Goal: Transaction & Acquisition: Purchase product/service

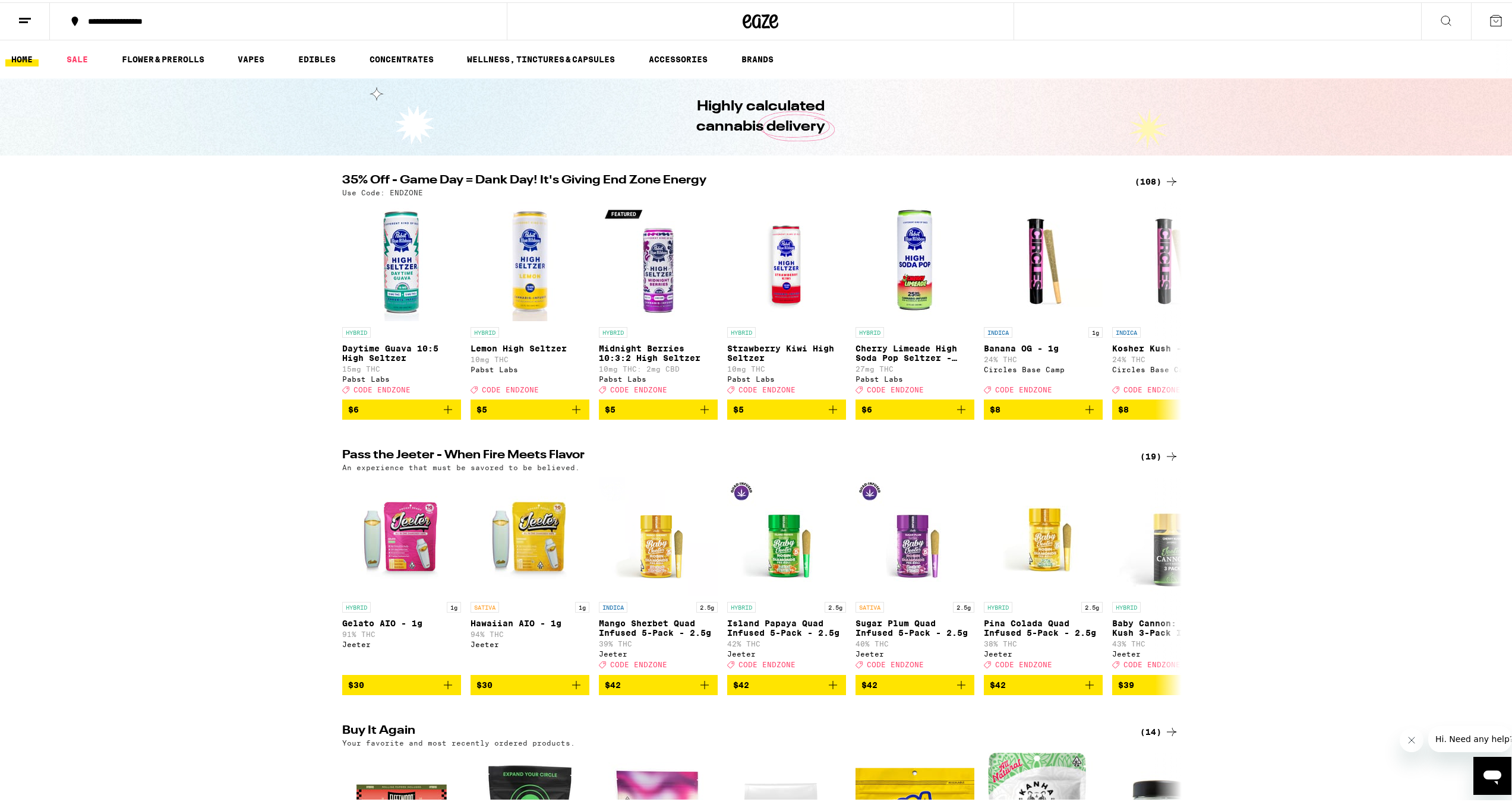
click at [1145, 179] on div "(108)" at bounding box center [1156, 179] width 44 height 14
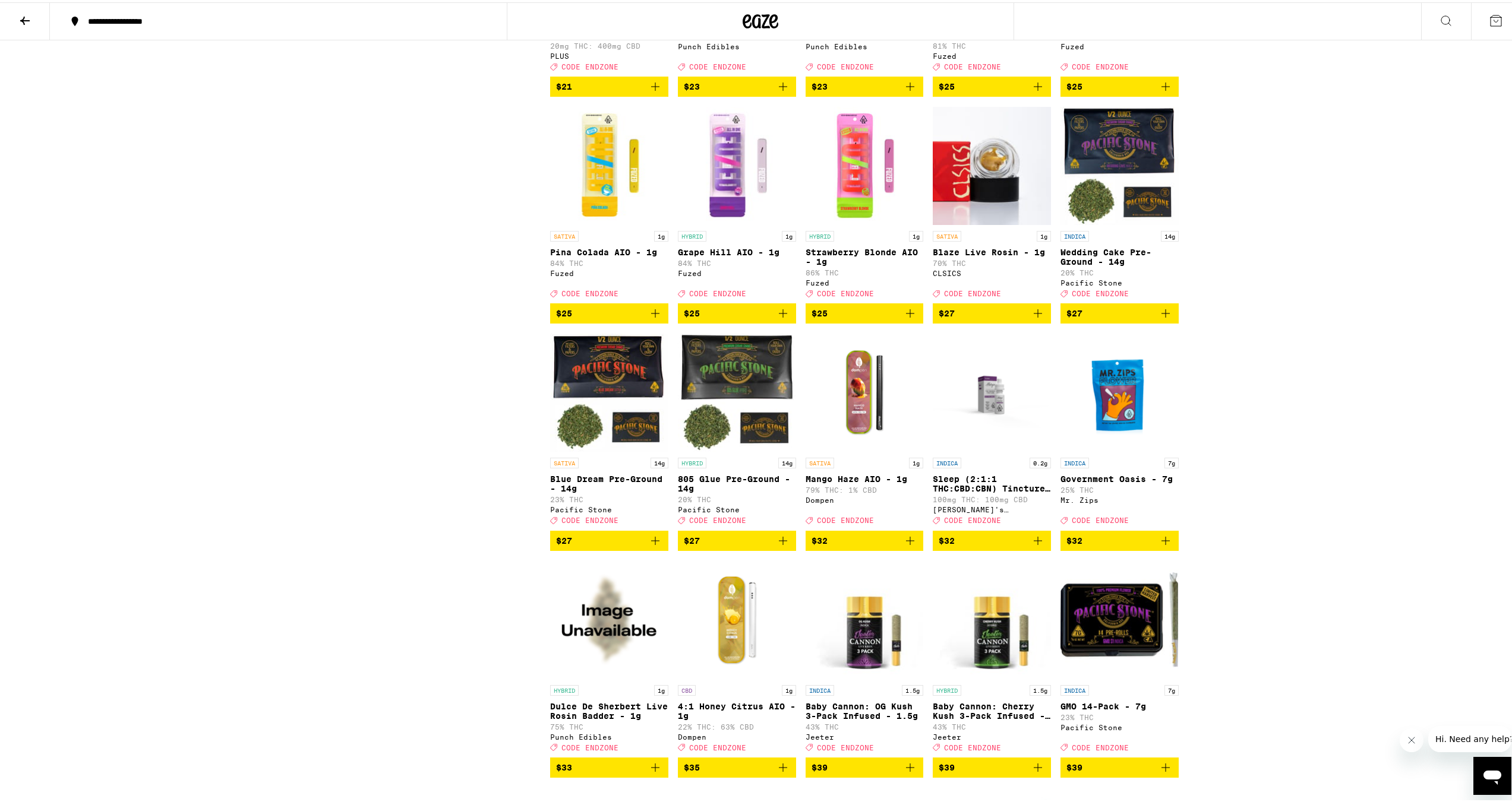
scroll to position [2851, 0]
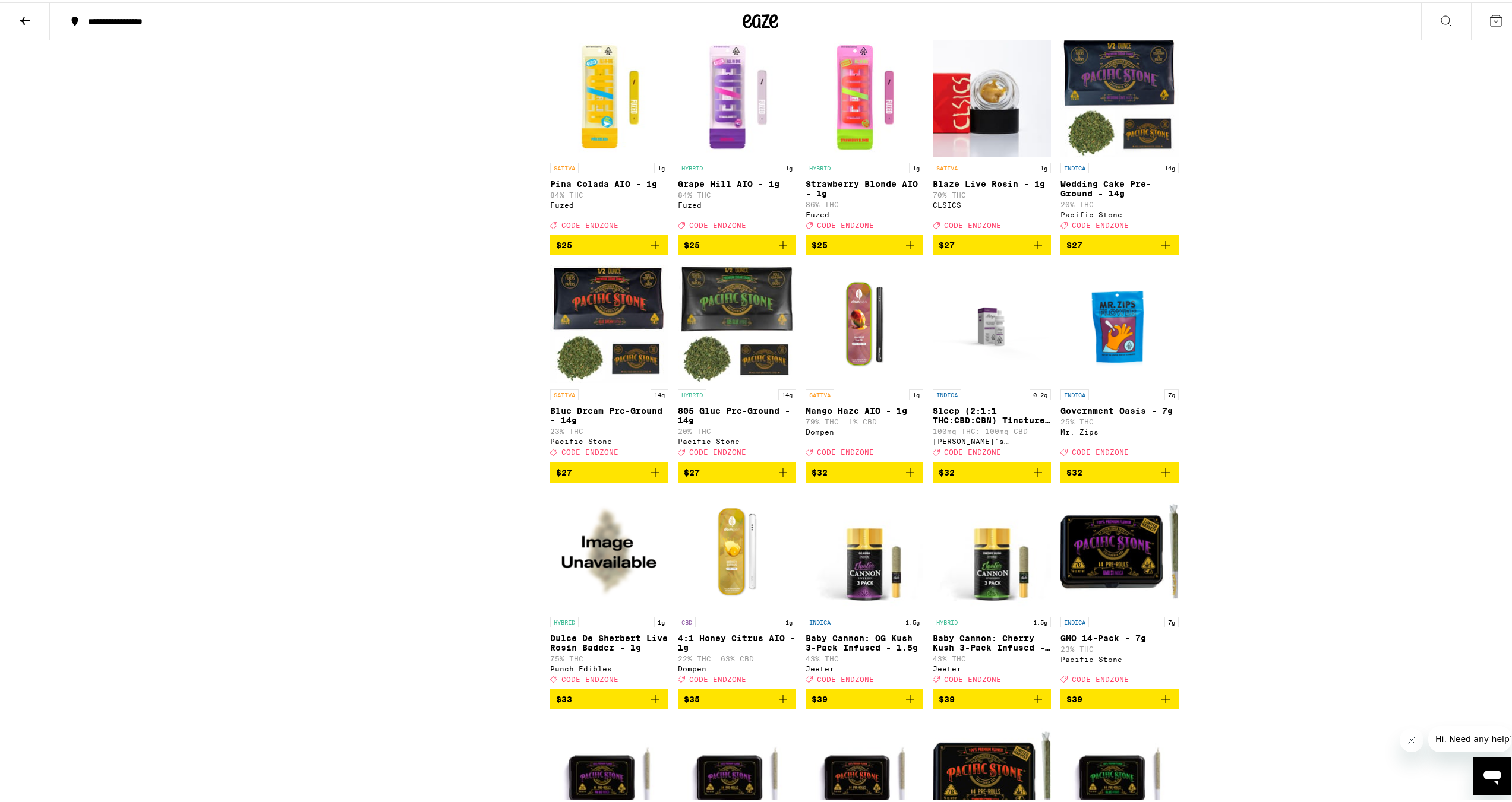
drag, startPoint x: 455, startPoint y: 293, endPoint x: 458, endPoint y: 278, distance: 15.3
